Goal: Task Accomplishment & Management: Use online tool/utility

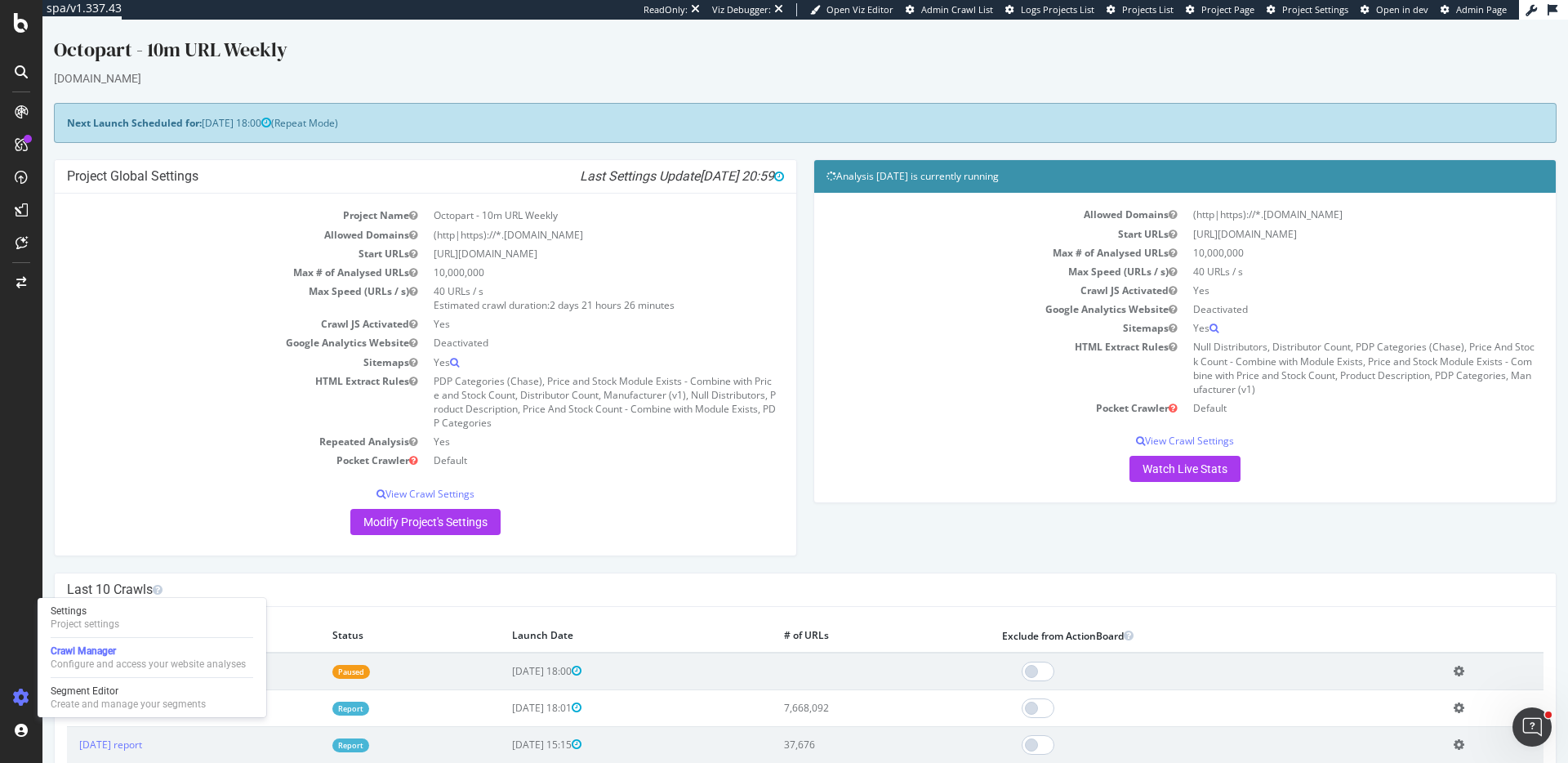
click at [129, 591] on h4 "Last 10 Crawls" at bounding box center [806, 589] width 1477 height 16
click at [127, 608] on div "Settings Project settings" at bounding box center [152, 617] width 216 height 30
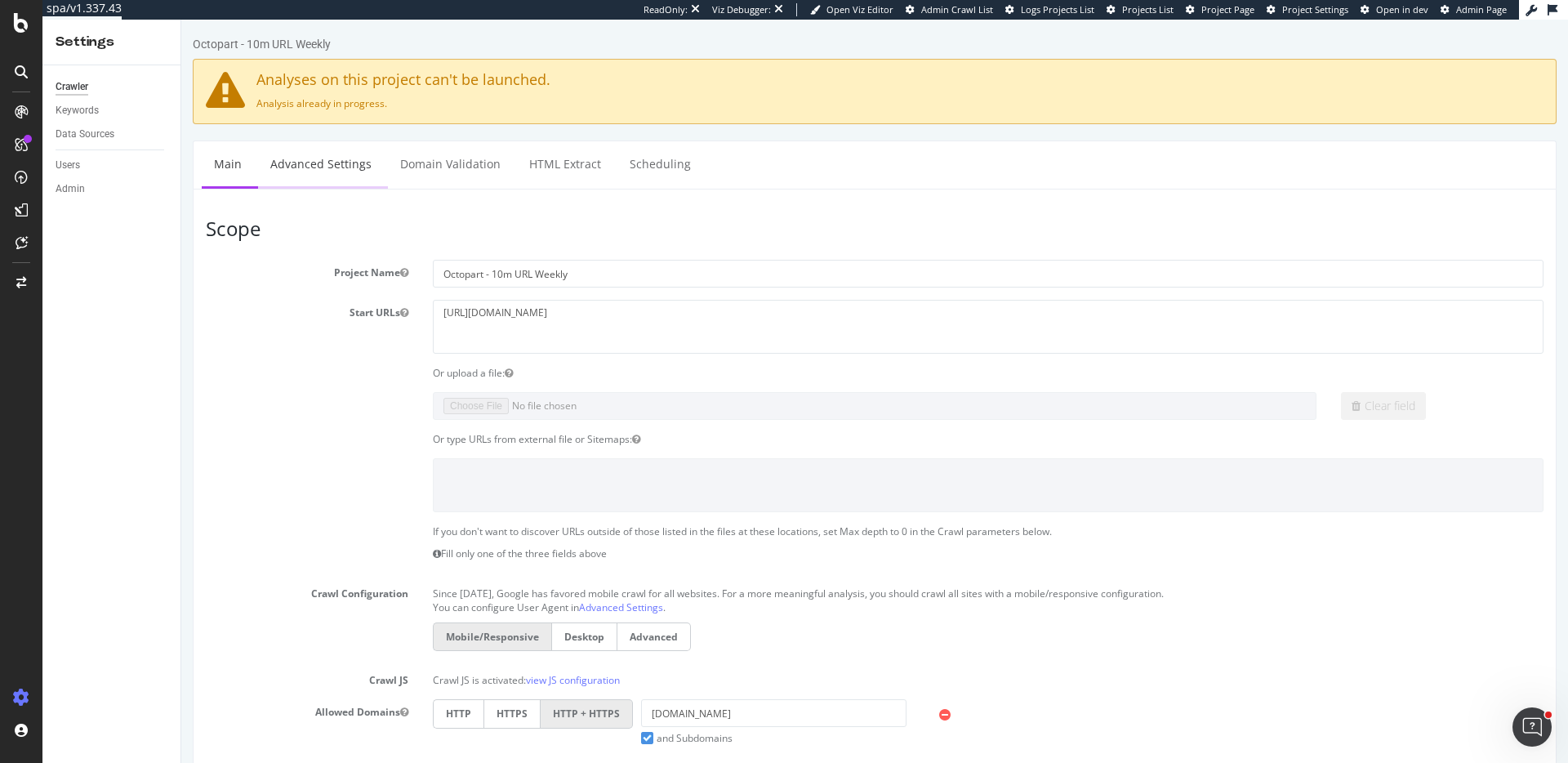
click at [330, 165] on link "Advanced Settings" at bounding box center [321, 164] width 126 height 45
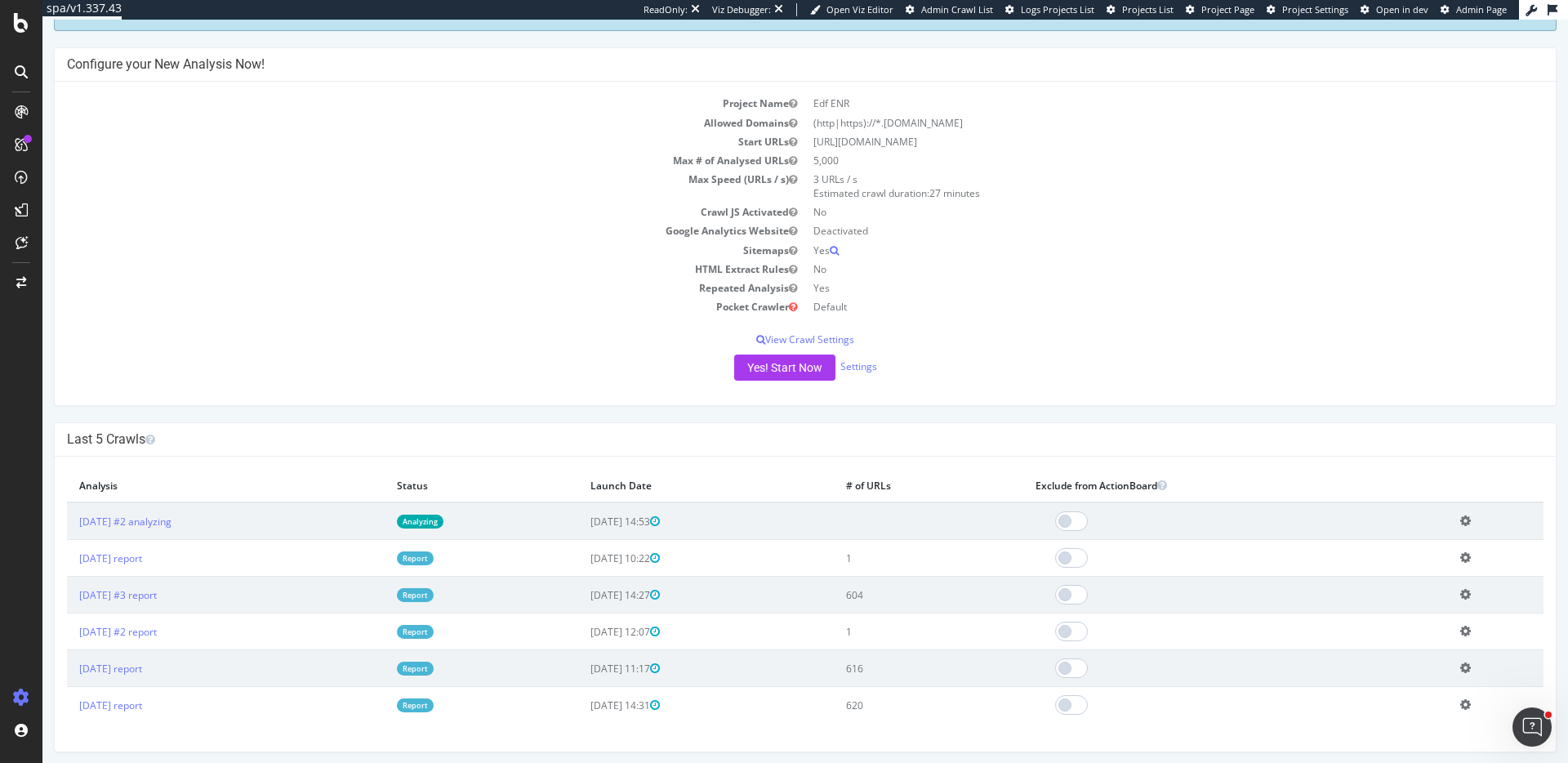
scroll to position [119, 0]
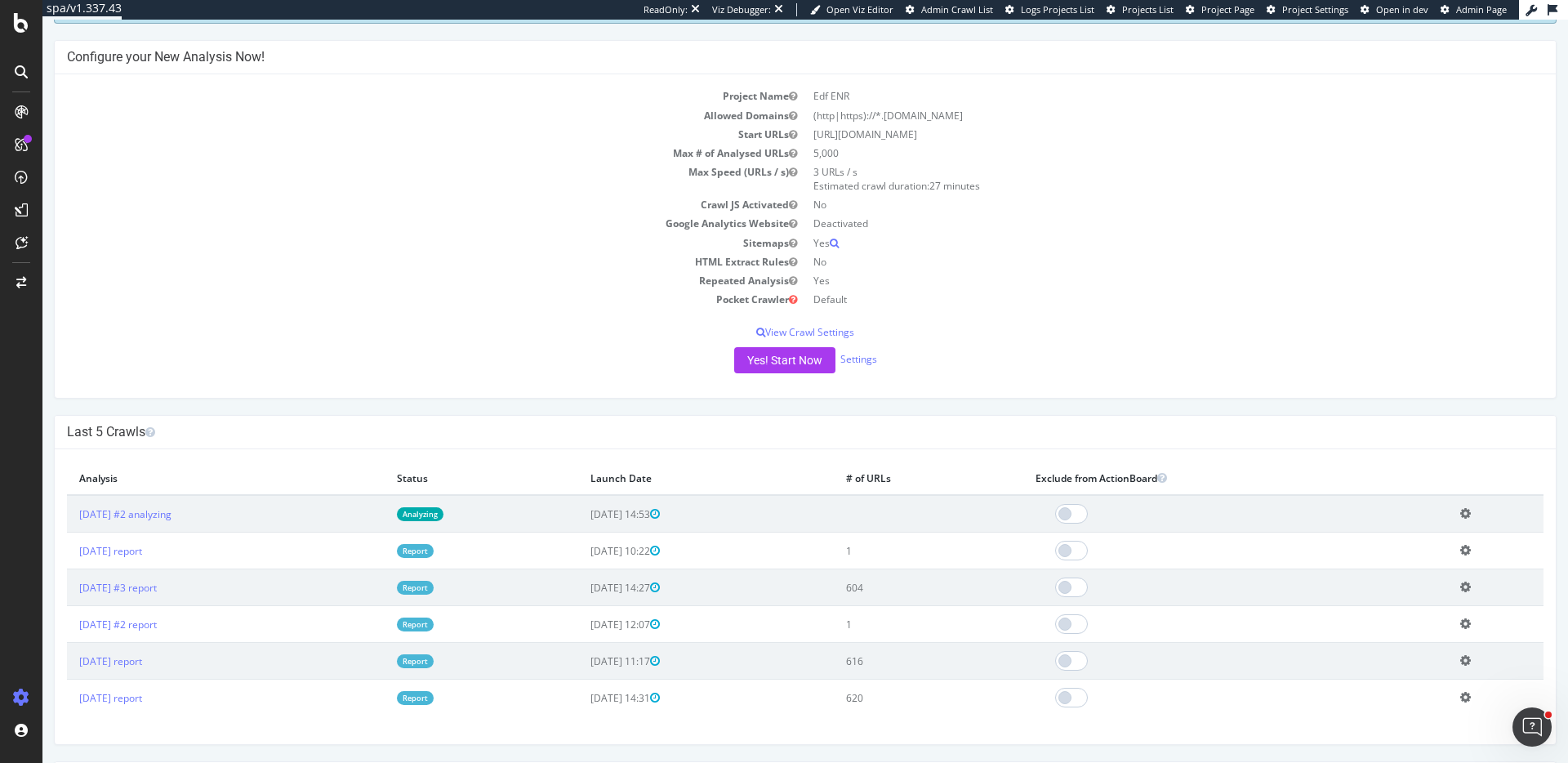
click at [1471, 510] on icon at bounding box center [1465, 513] width 11 height 13
click at [1395, 558] on link "Delete analysis" at bounding box center [1405, 560] width 131 height 22
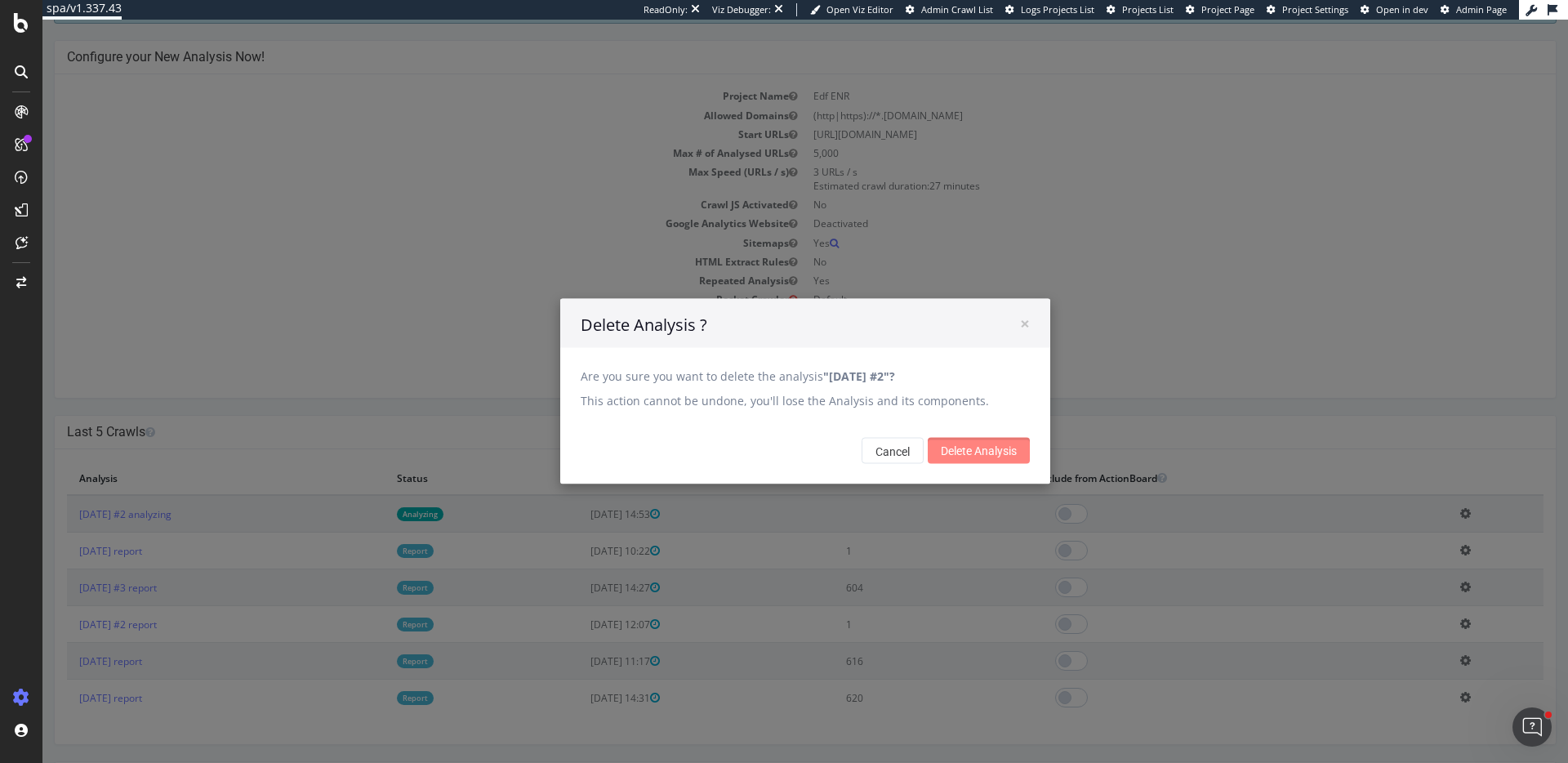
click at [993, 445] on input "Delete Analysis" at bounding box center [979, 450] width 102 height 26
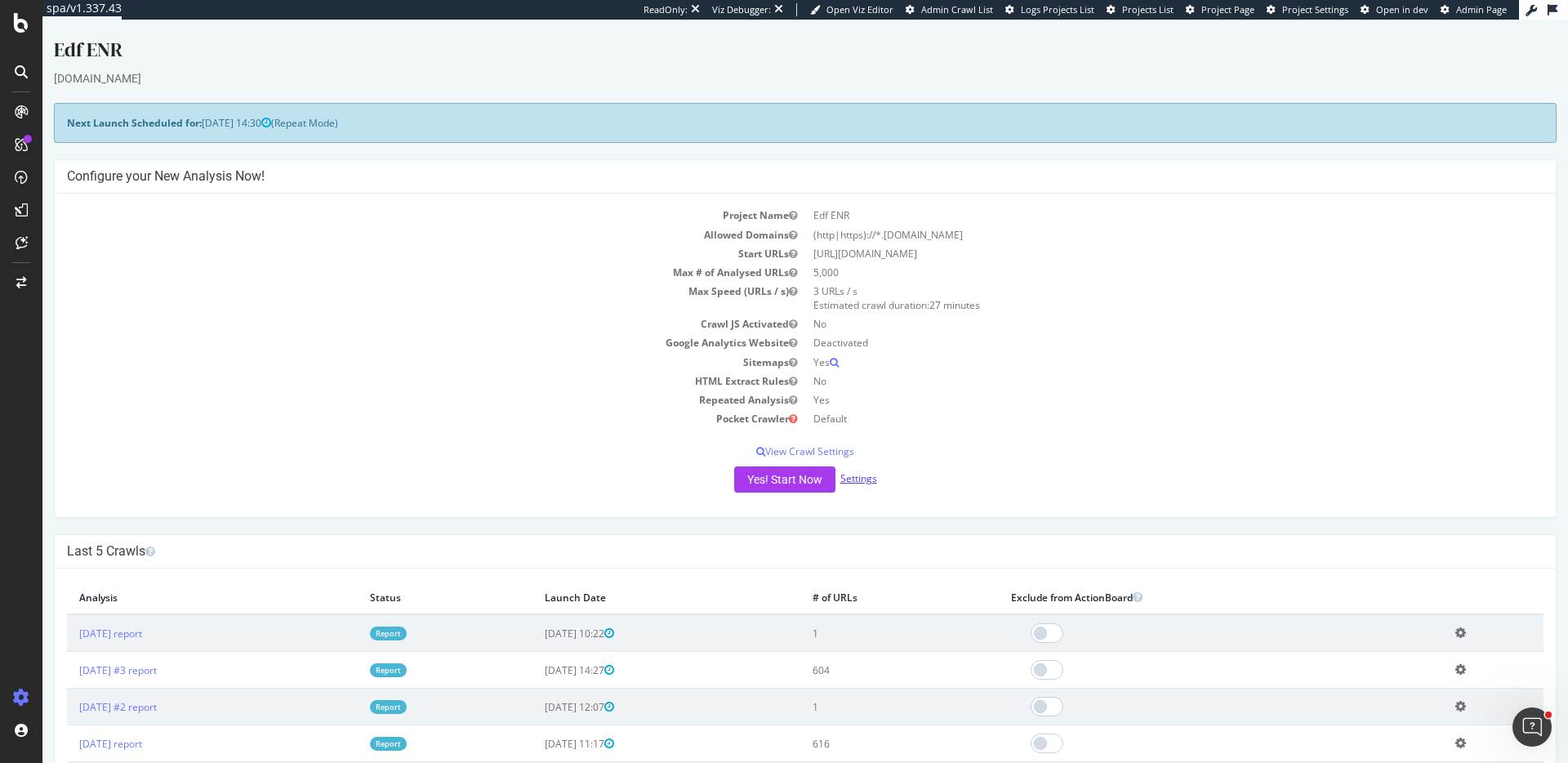
click at [854, 485] on link "Settings" at bounding box center [859, 478] width 37 height 13
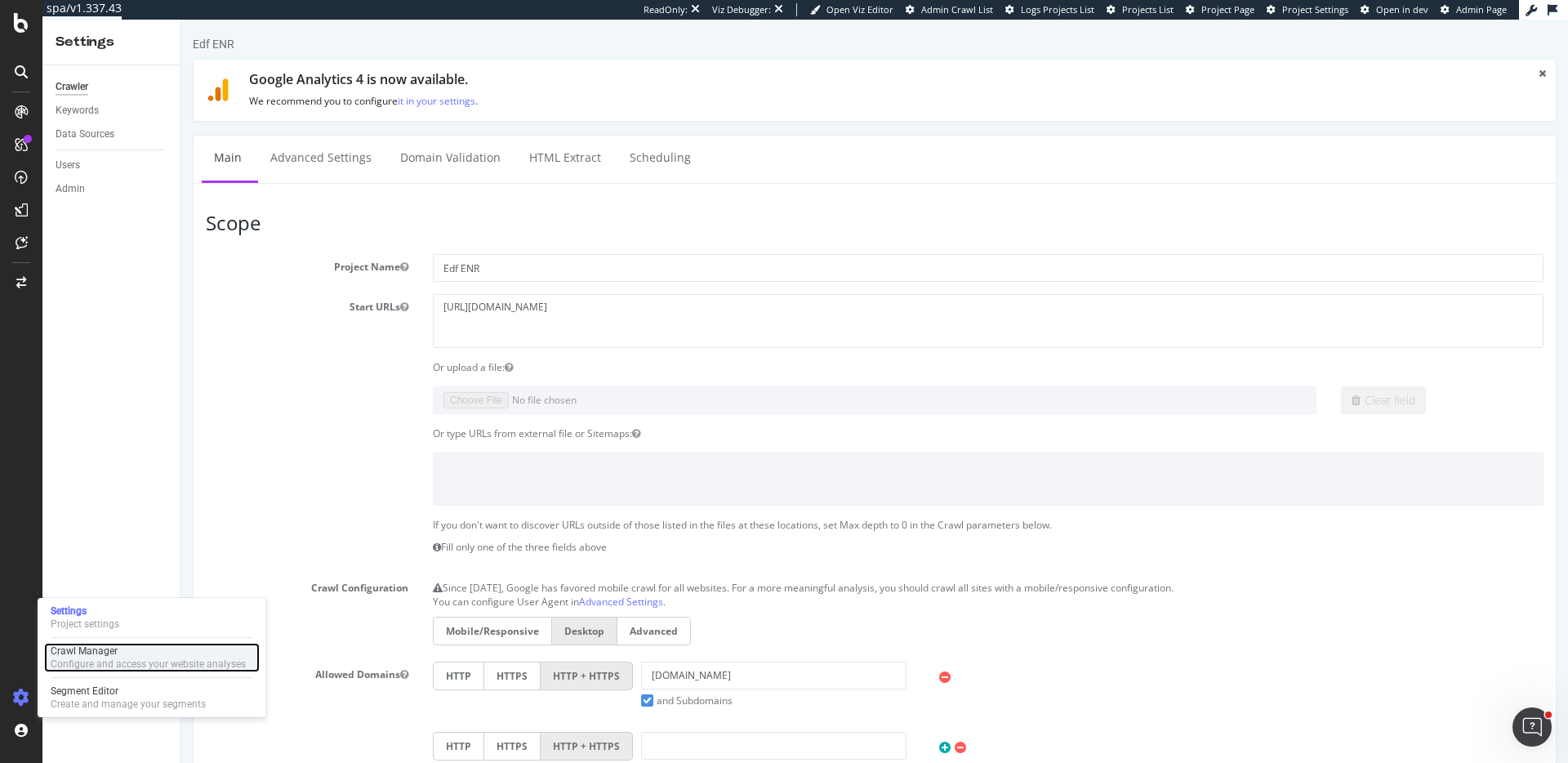
click at [116, 661] on div "Configure and access your website analyses" at bounding box center [148, 664] width 195 height 13
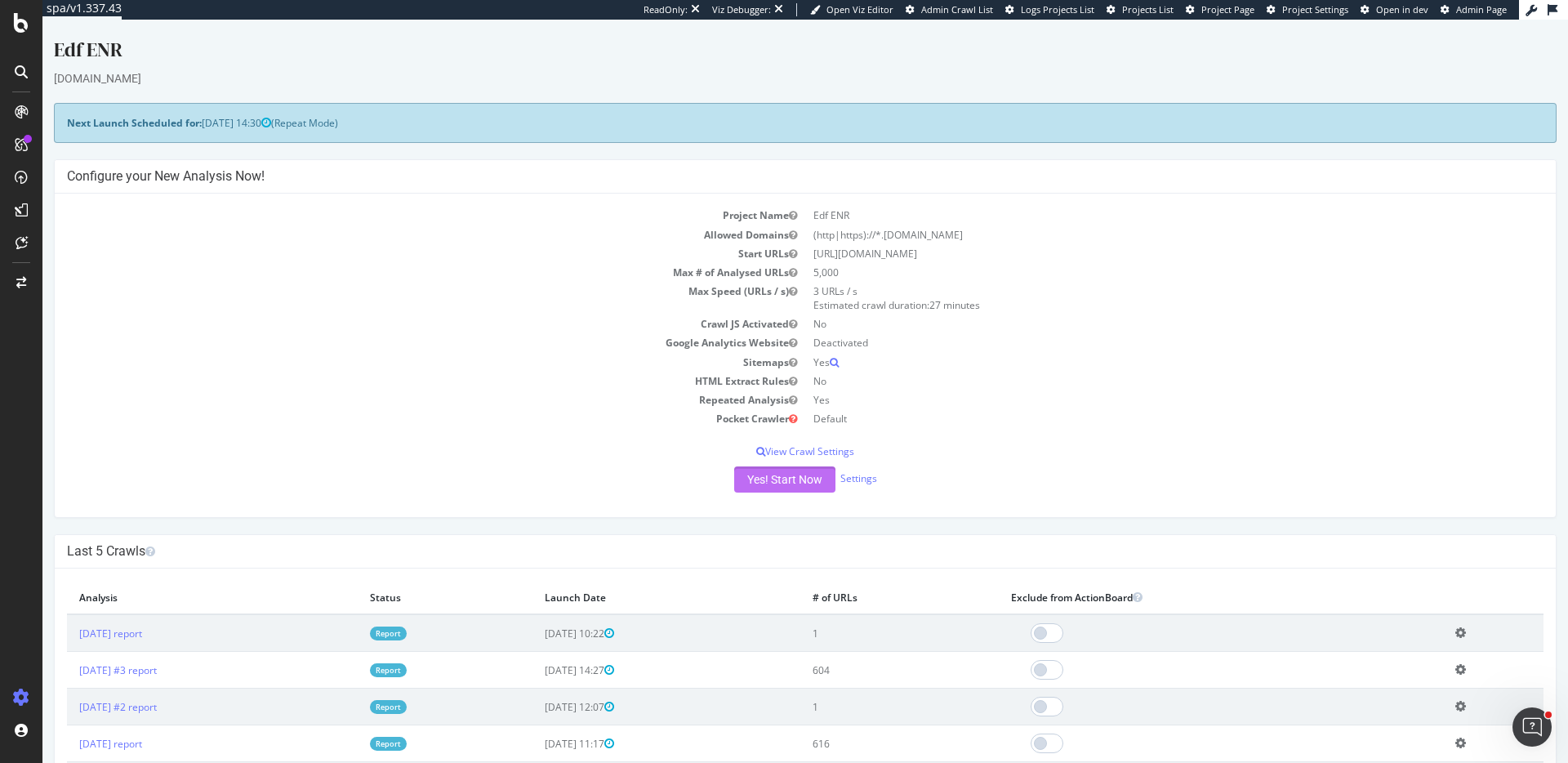
click at [788, 487] on button "Yes! Start Now" at bounding box center [784, 479] width 101 height 26
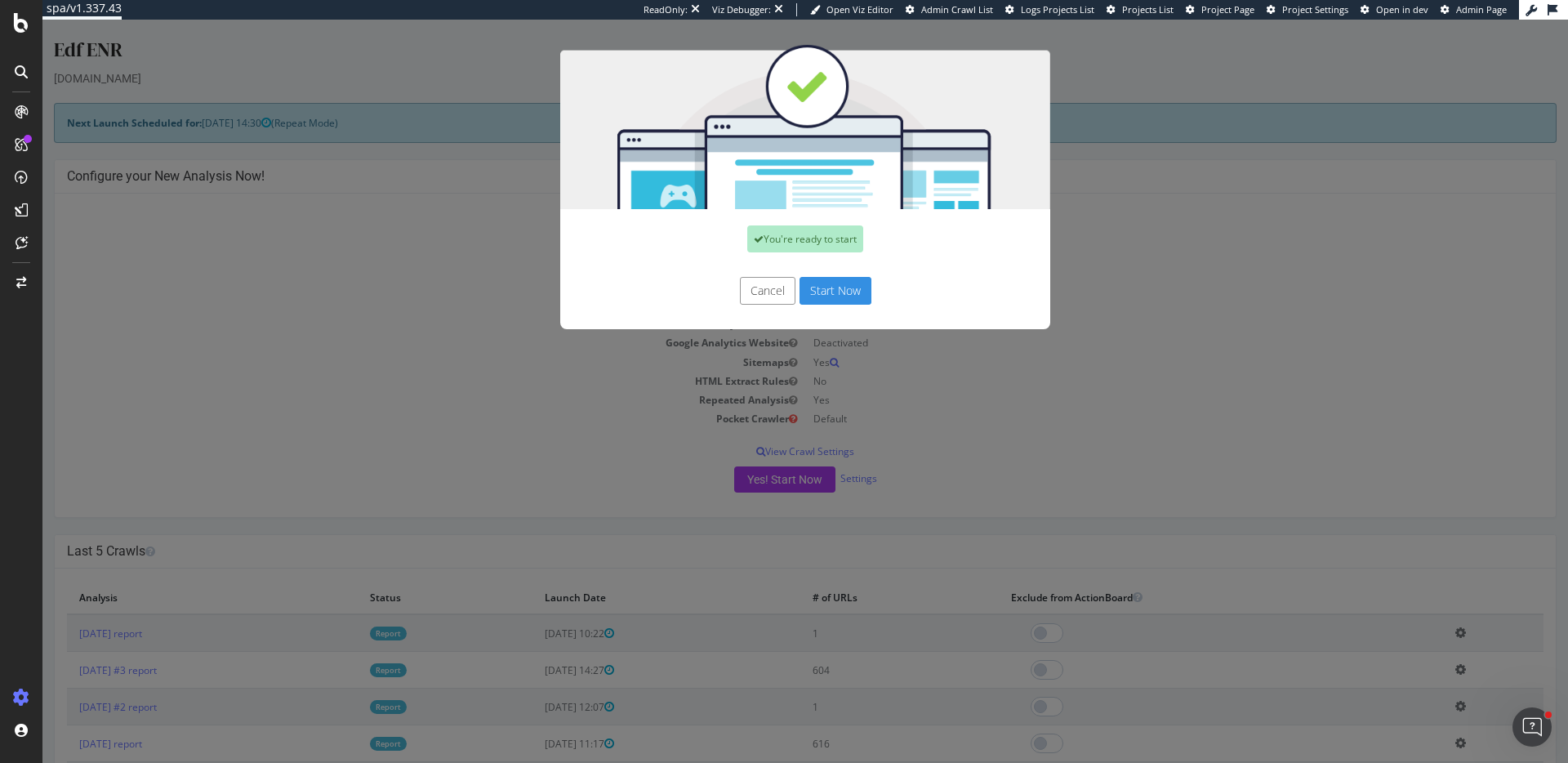
click at [841, 299] on button "Start Now" at bounding box center [835, 291] width 72 height 28
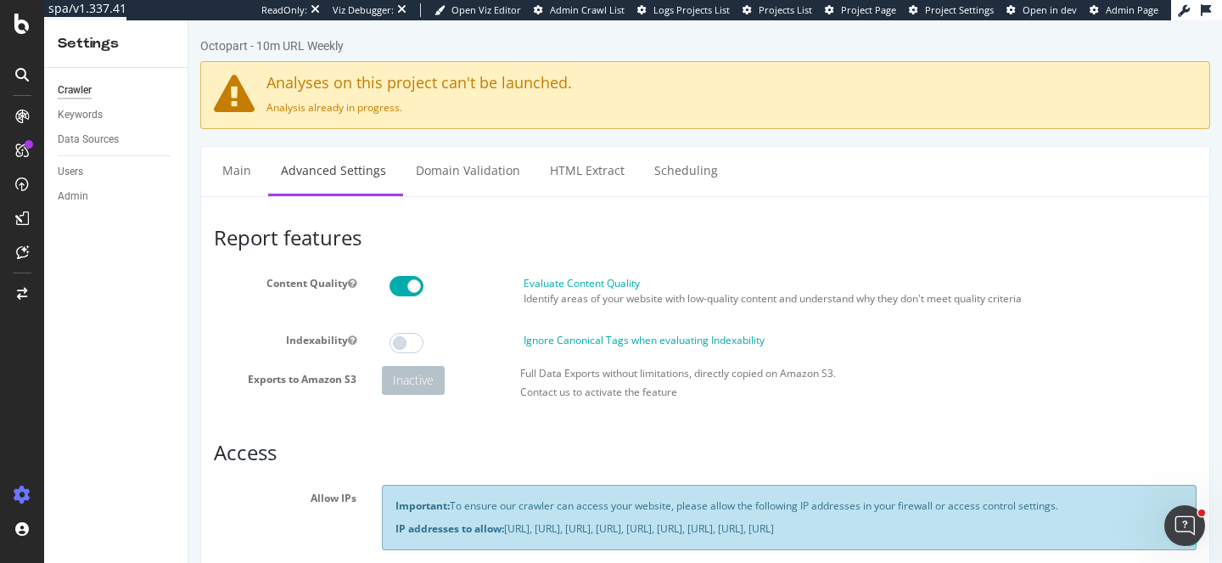
scroll to position [390, 0]
